Goal: Transaction & Acquisition: Purchase product/service

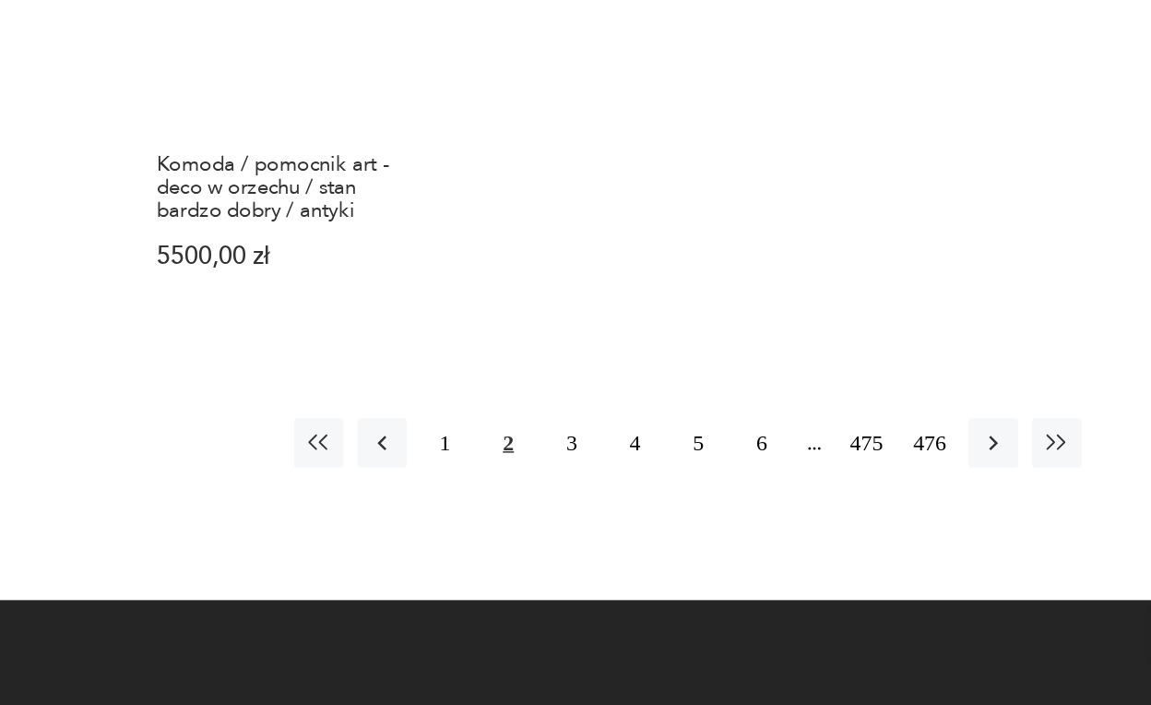
scroll to position [2566, 0]
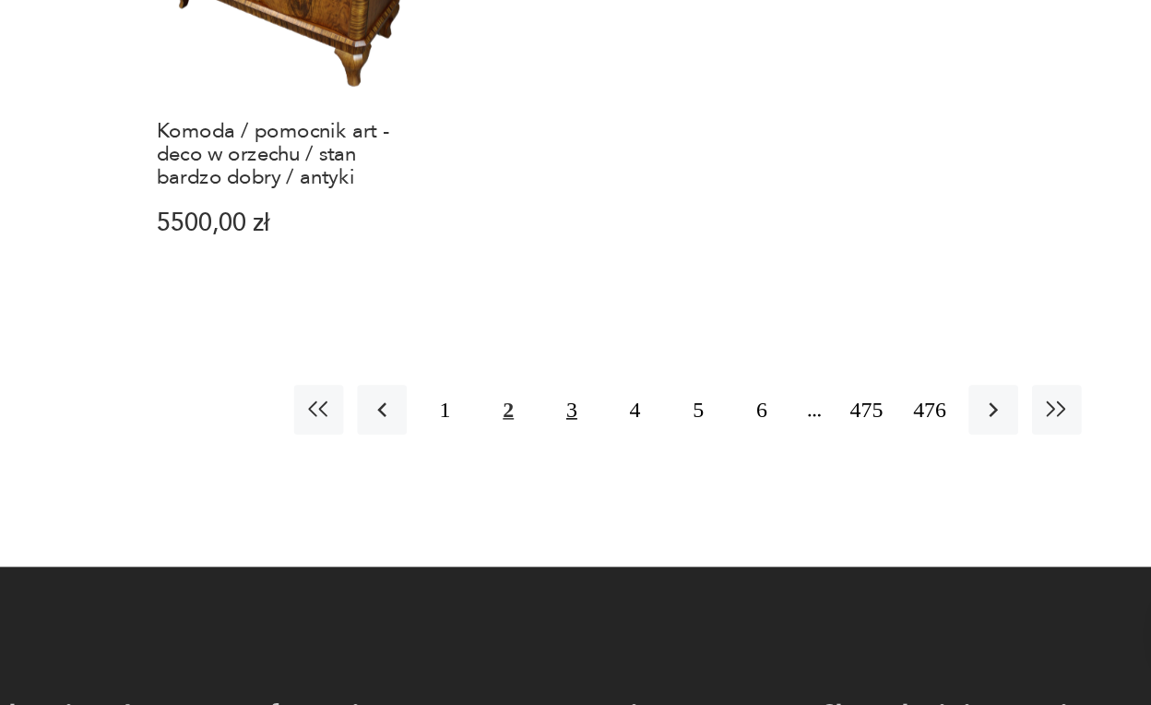
click at [667, 491] on button "3" at bounding box center [683, 507] width 33 height 33
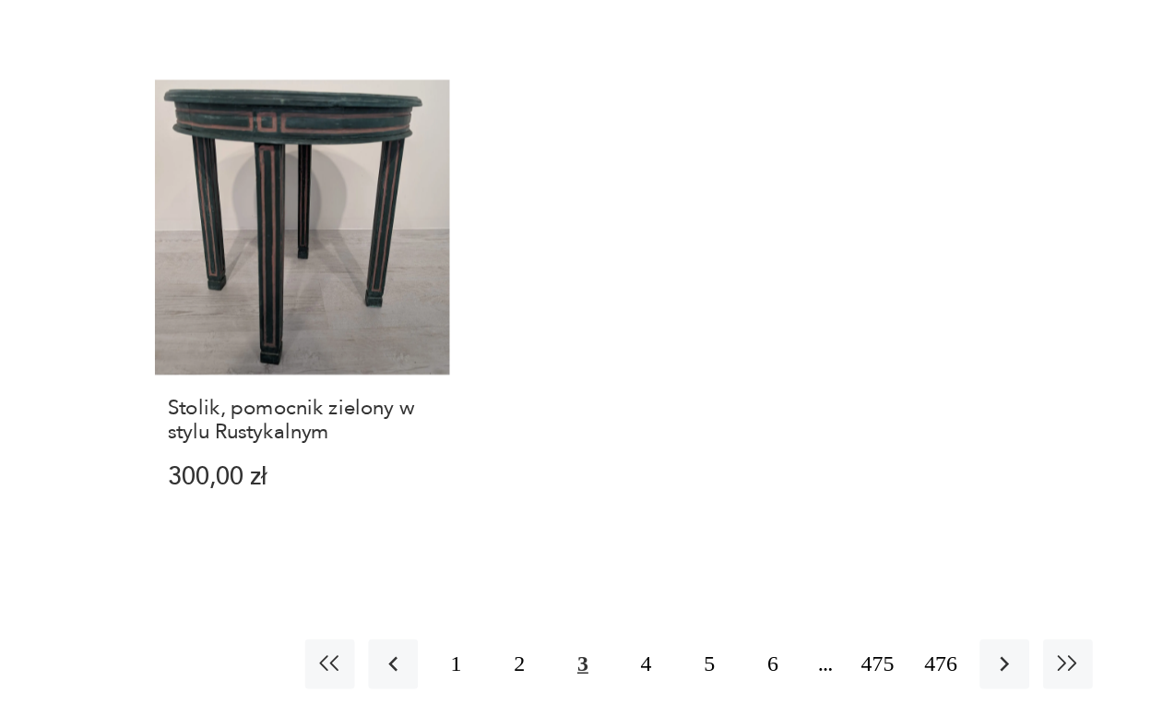
scroll to position [2413, 0]
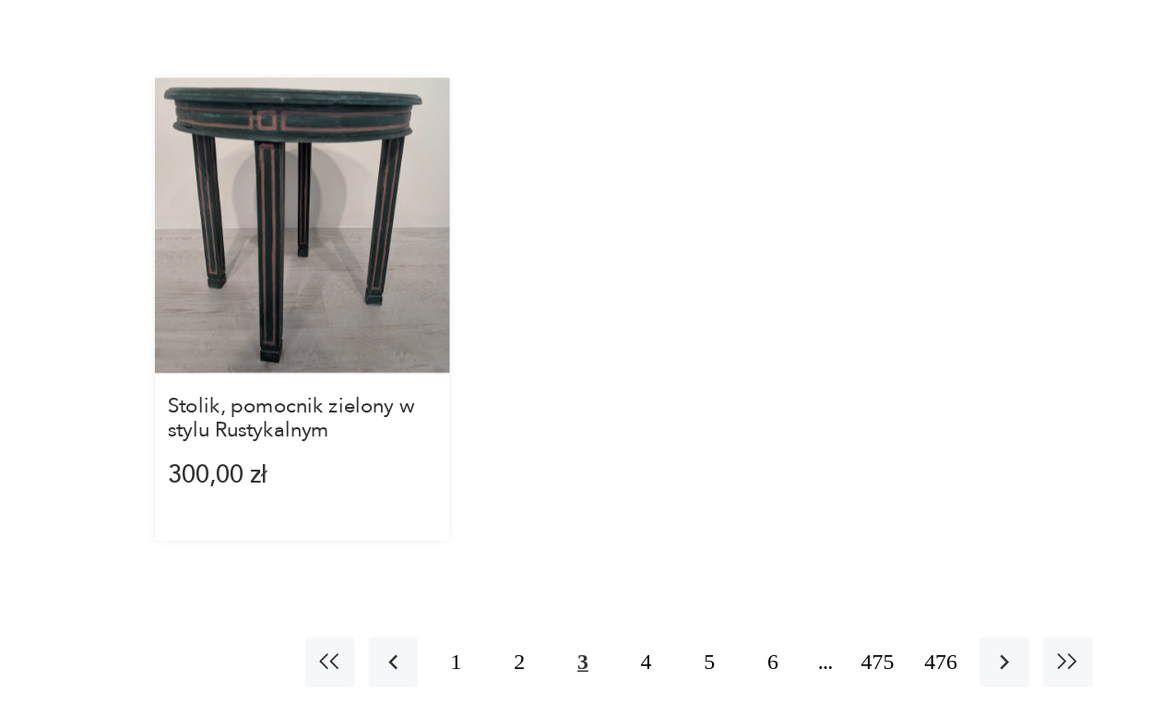
click at [397, 285] on link "Stolik, pomocnik zielony w stylu Rustykalnym 300,00 zł" at bounding box center [495, 439] width 197 height 309
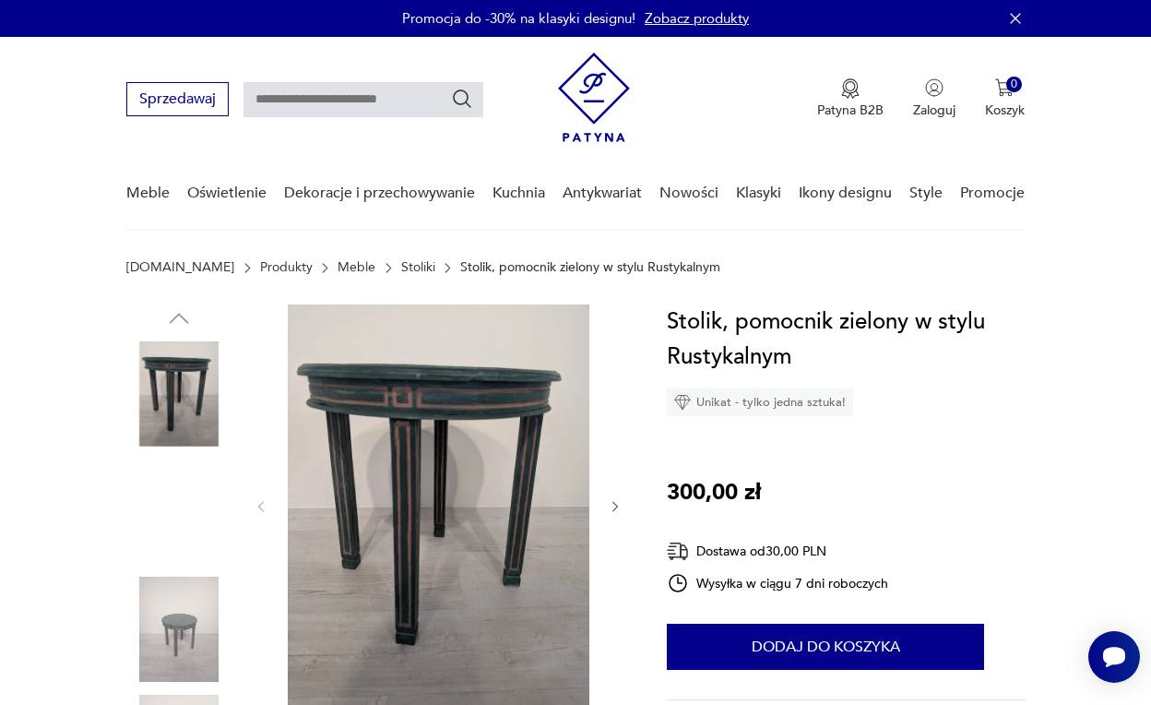
click at [167, 526] on img at bounding box center [178, 511] width 105 height 105
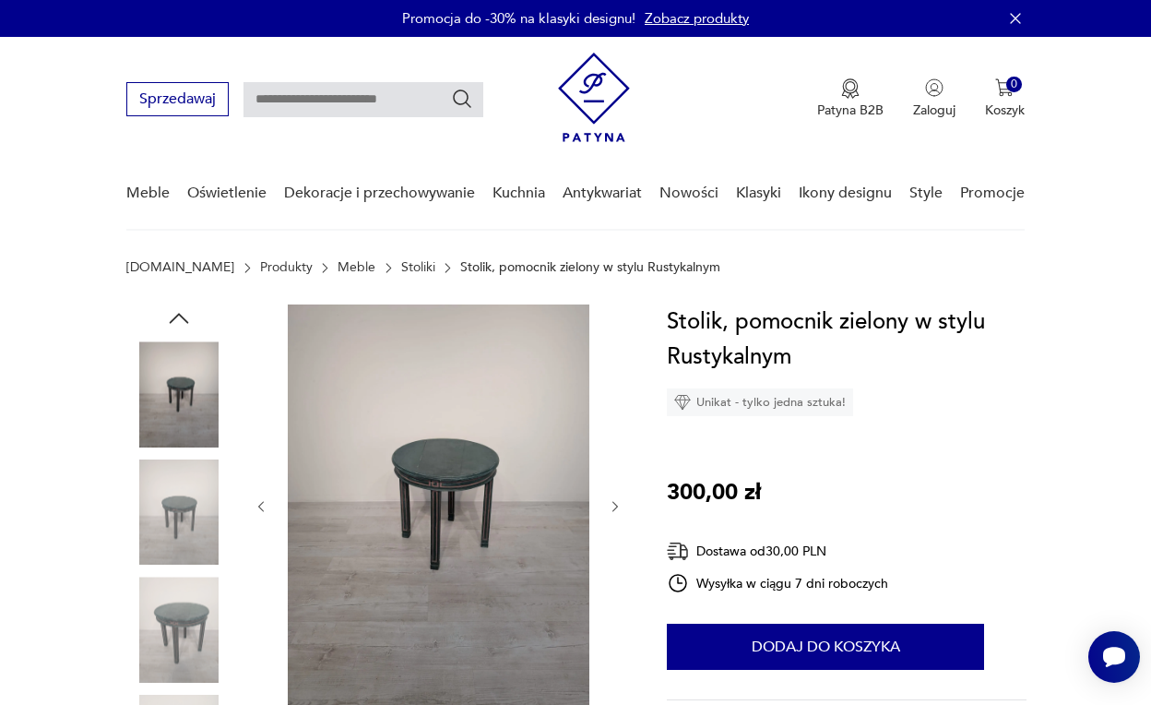
click at [181, 622] on img at bounding box center [178, 629] width 105 height 105
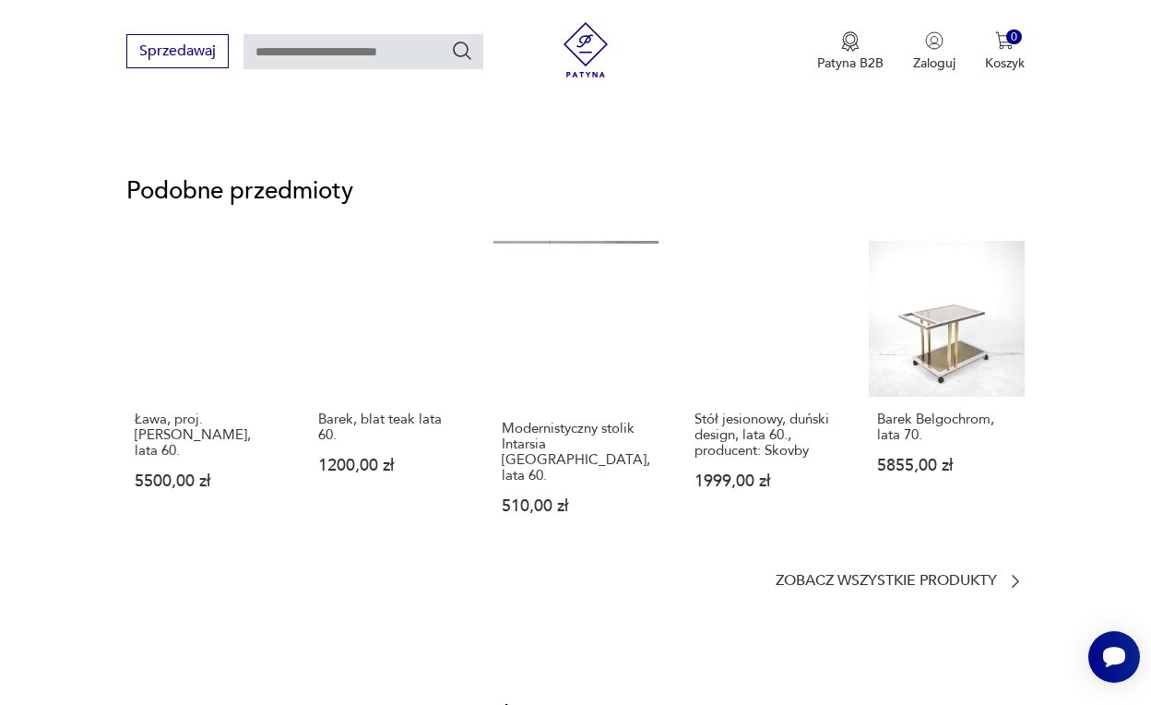
scroll to position [1258, 0]
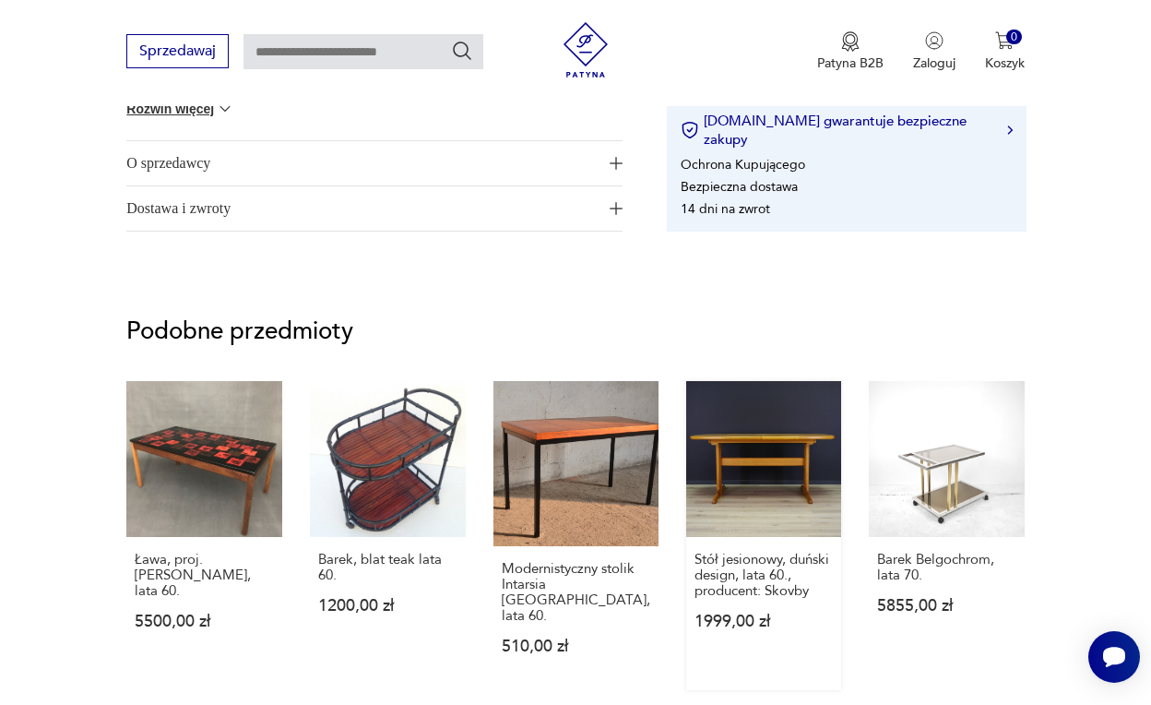
click at [754, 470] on link "Stół jesionowy, duński design, lata 60., producent: Skovby 1999,00 zł" at bounding box center [764, 535] width 156 height 309
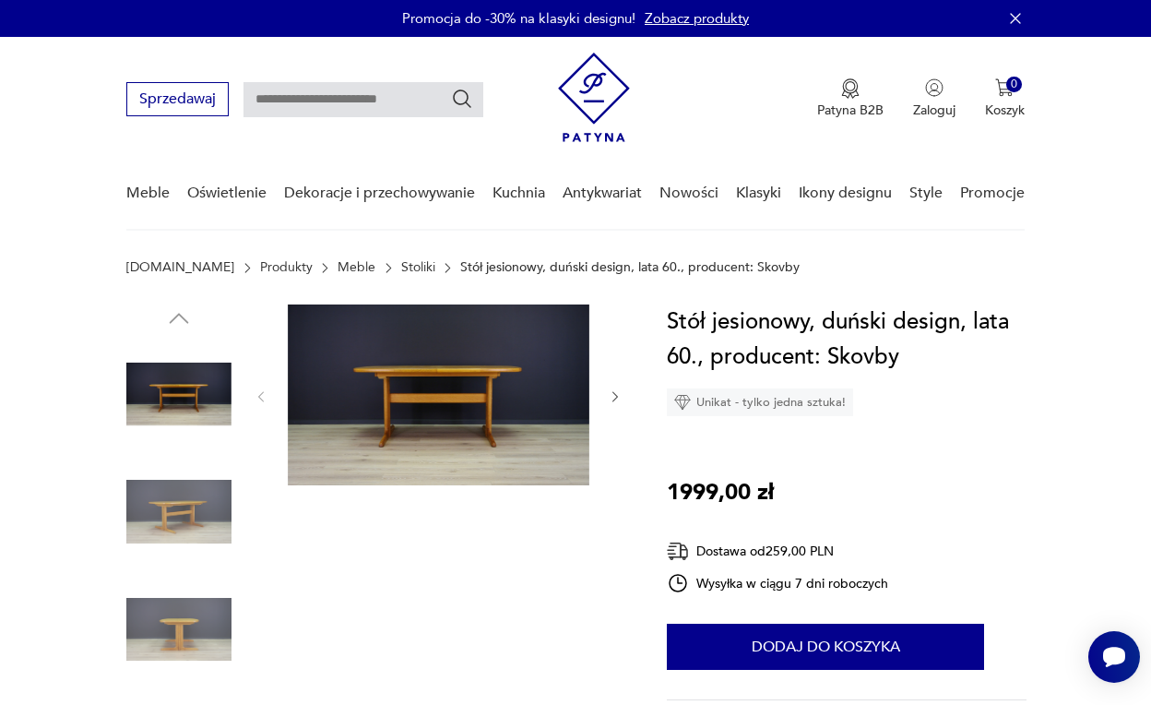
click at [171, 526] on img at bounding box center [178, 511] width 105 height 105
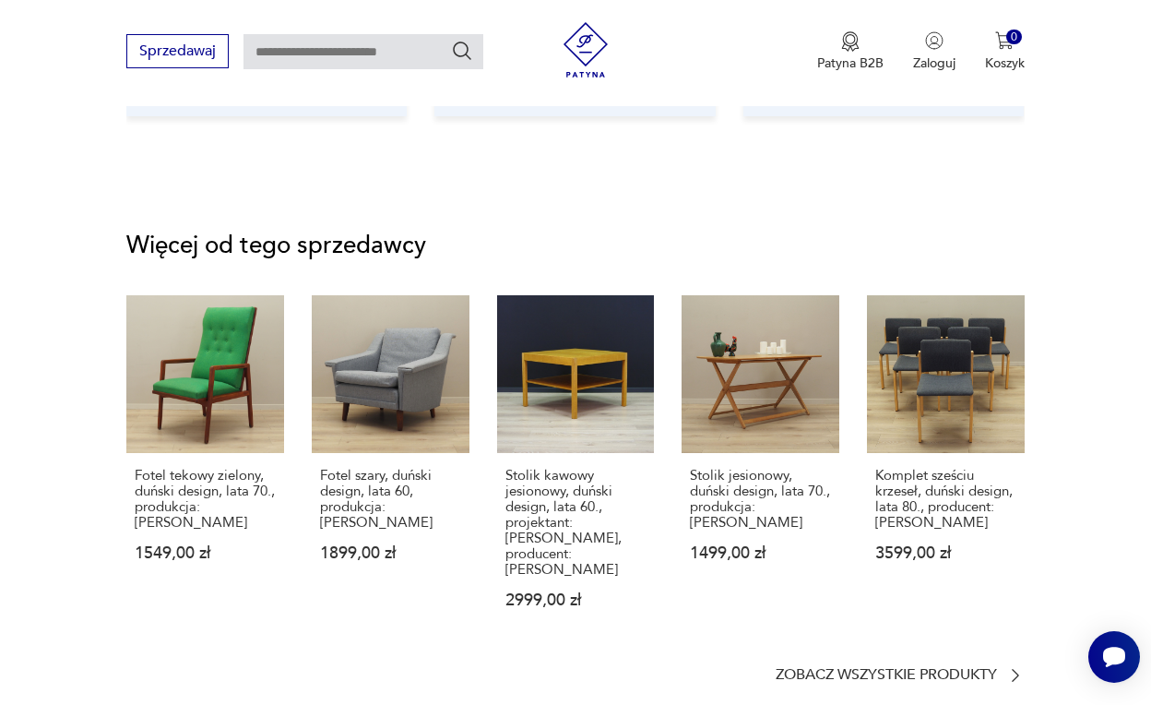
scroll to position [2394, 0]
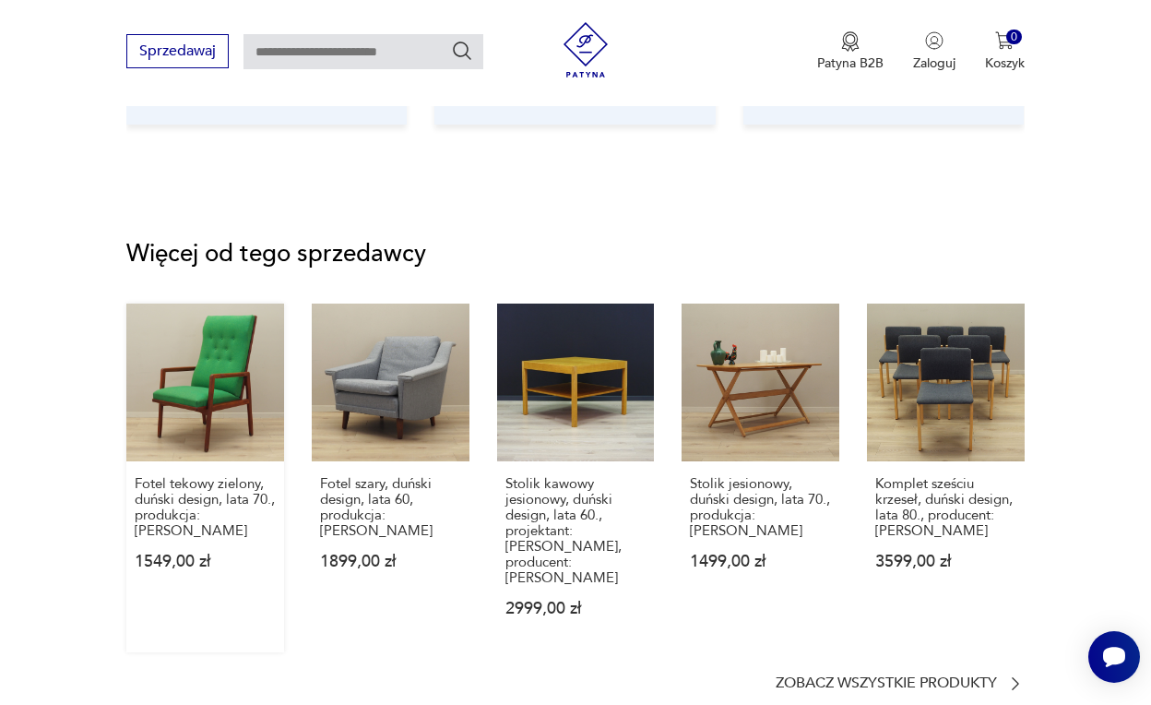
click at [201, 349] on link "Fotel tekowy zielony, duński design, lata 70., produkcja: [PERSON_NAME] 1549,00…" at bounding box center [205, 478] width 158 height 349
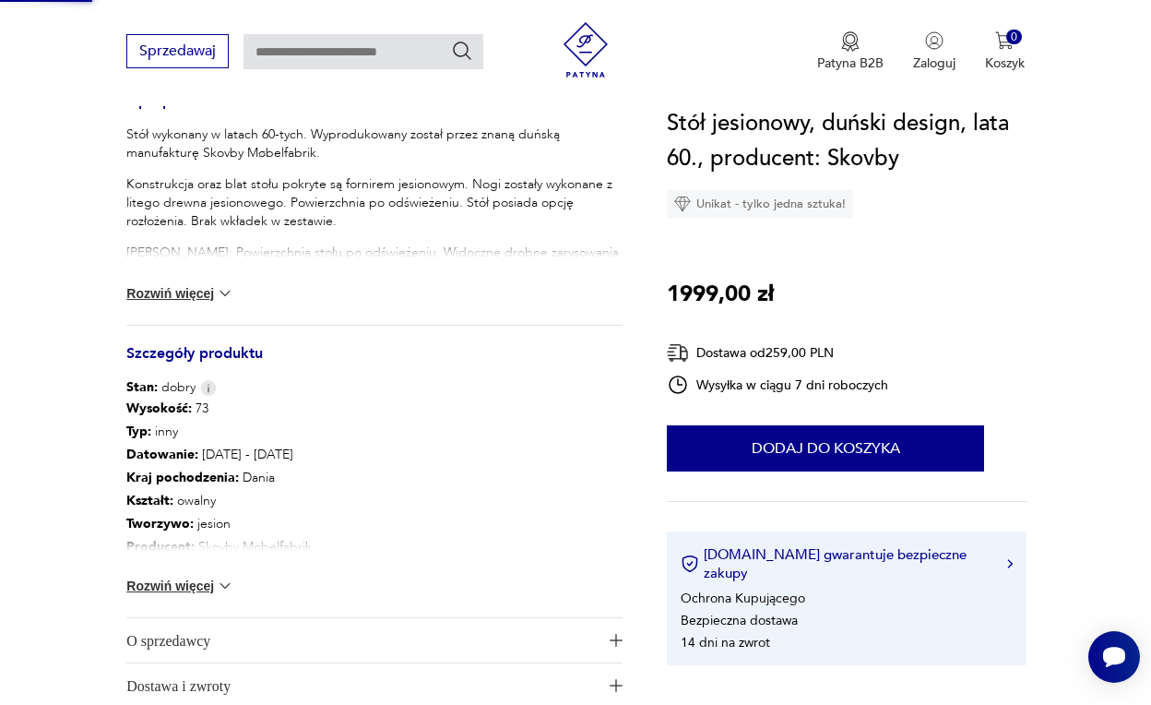
scroll to position [1, 0]
